Goal: Information Seeking & Learning: Find specific fact

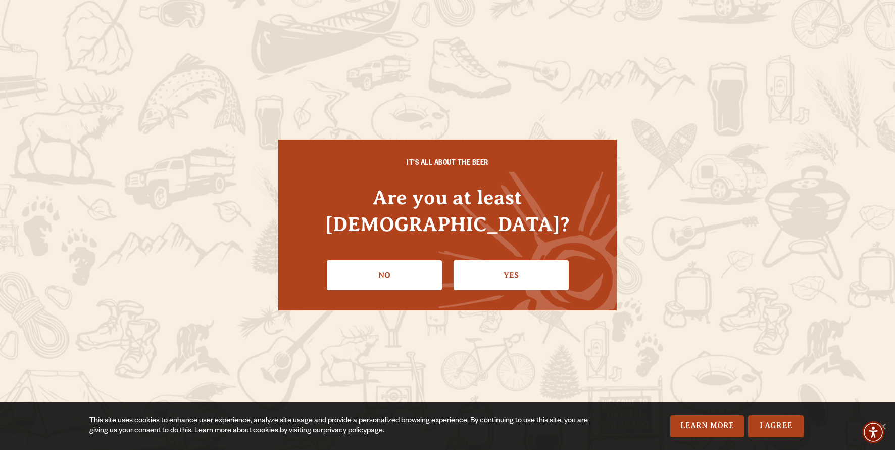
click at [578, 275] on ul "No Yes" at bounding box center [448, 271] width 298 height 37
click at [516, 263] on link "Yes" at bounding box center [511, 274] width 115 height 29
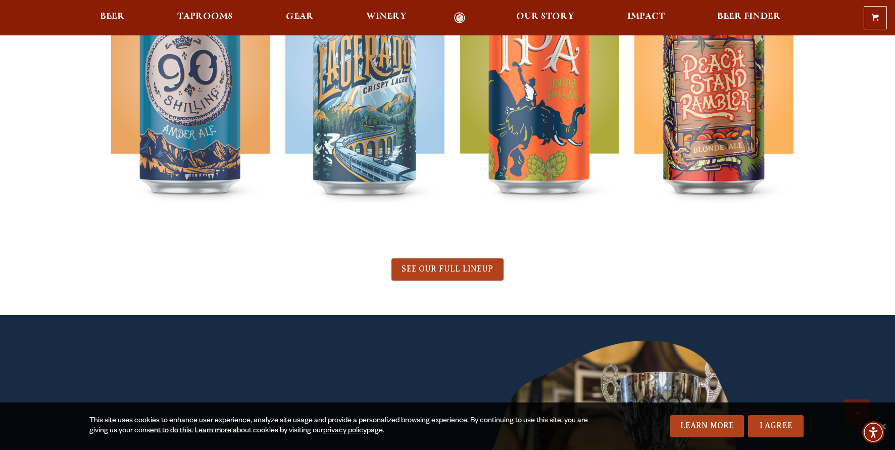
scroll to position [601, 0]
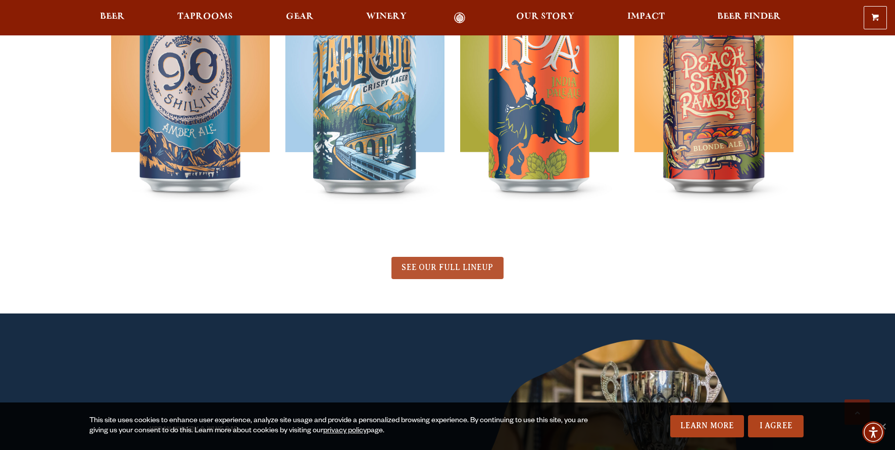
click at [467, 263] on span "SEE OUR FULL LINEUP" at bounding box center [447, 267] width 91 height 9
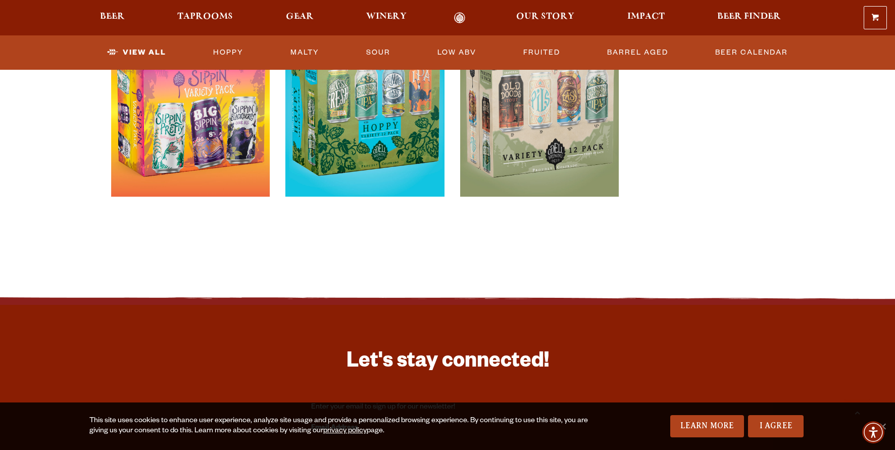
scroll to position [2558, 0]
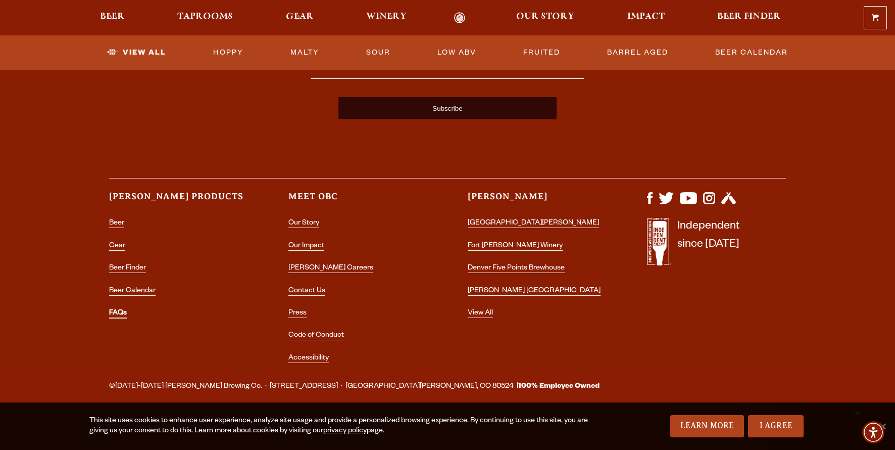
click at [116, 310] on link "FAQs" at bounding box center [118, 313] width 18 height 9
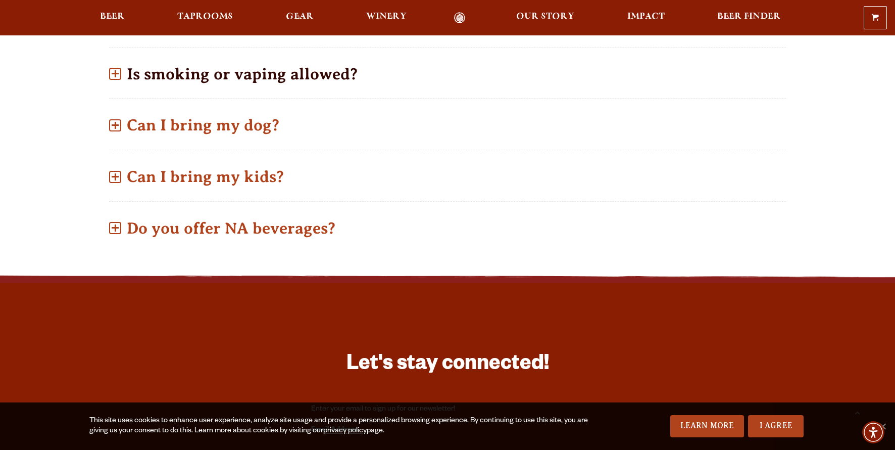
scroll to position [820, 0]
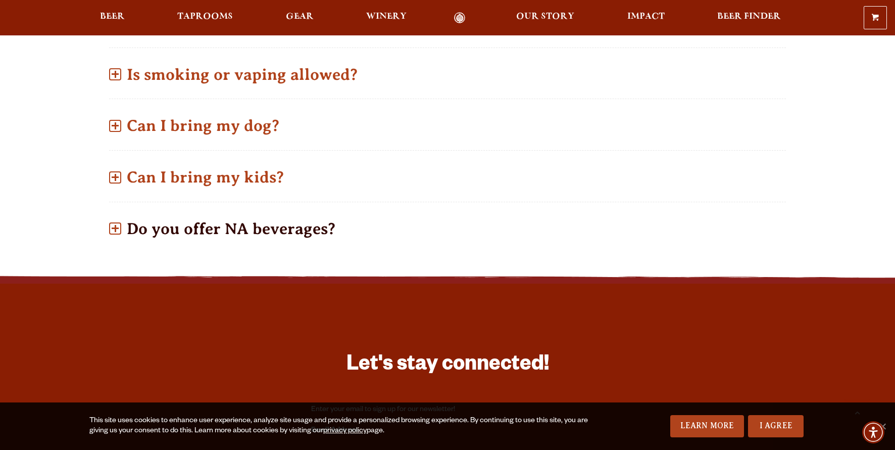
click at [126, 234] on p "Do you offer NA beverages?" at bounding box center [447, 229] width 677 height 36
